Goal: Transaction & Acquisition: Purchase product/service

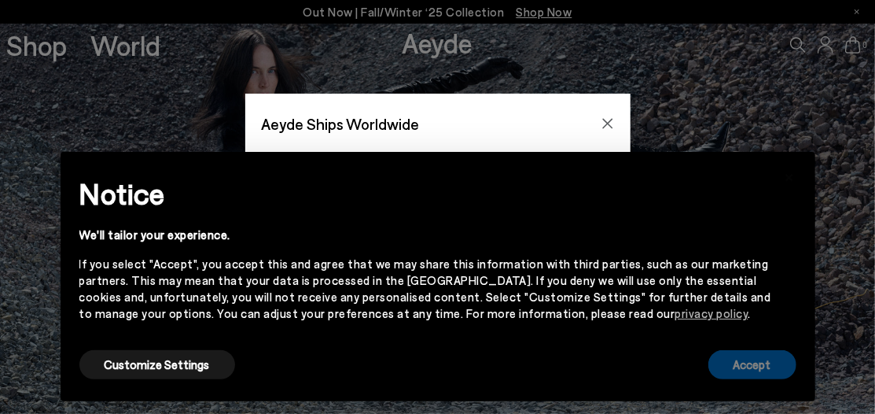
click at [740, 356] on button "Accept" at bounding box center [752, 364] width 88 height 29
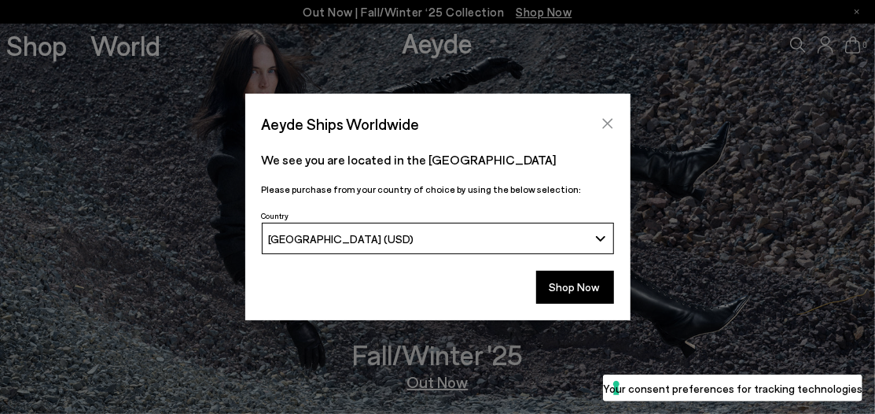
click at [602, 130] on icon "Close" at bounding box center [607, 123] width 13 height 13
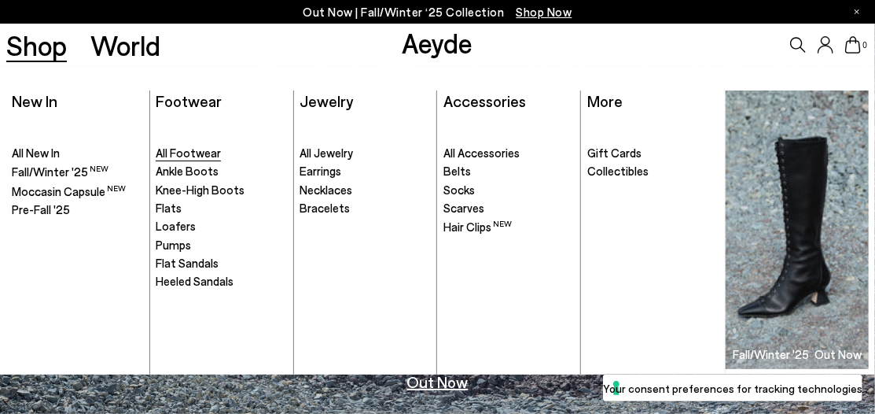
click at [196, 145] on span "All Footwear" at bounding box center [188, 152] width 65 height 14
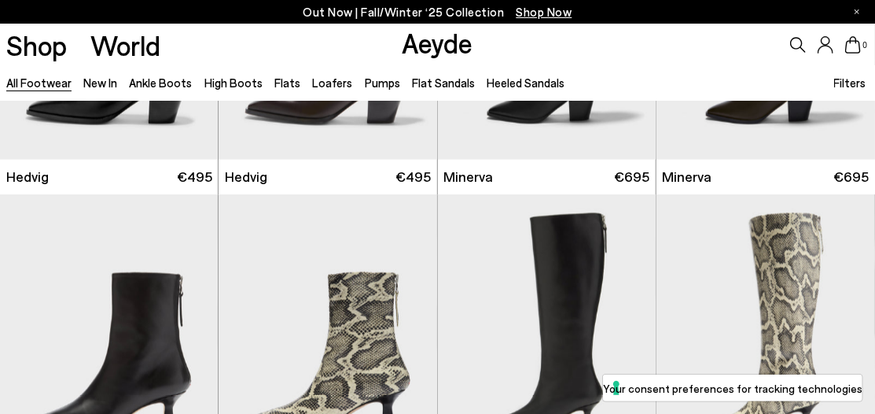
scroll to position [1162, 0]
